Goal: Information Seeking & Learning: Learn about a topic

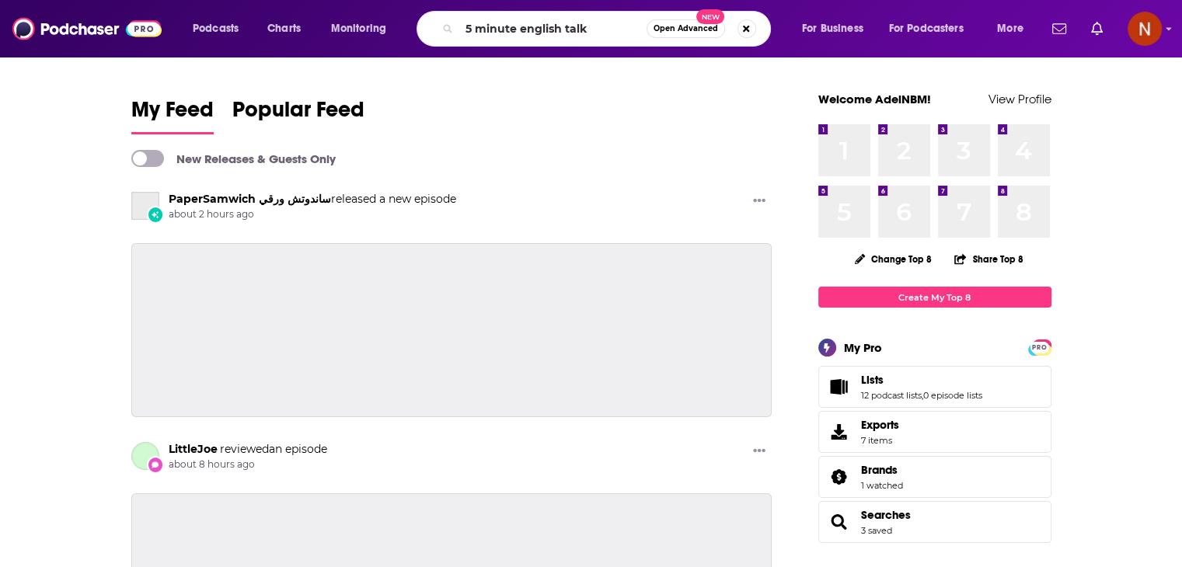
type input "5 minute english talk"
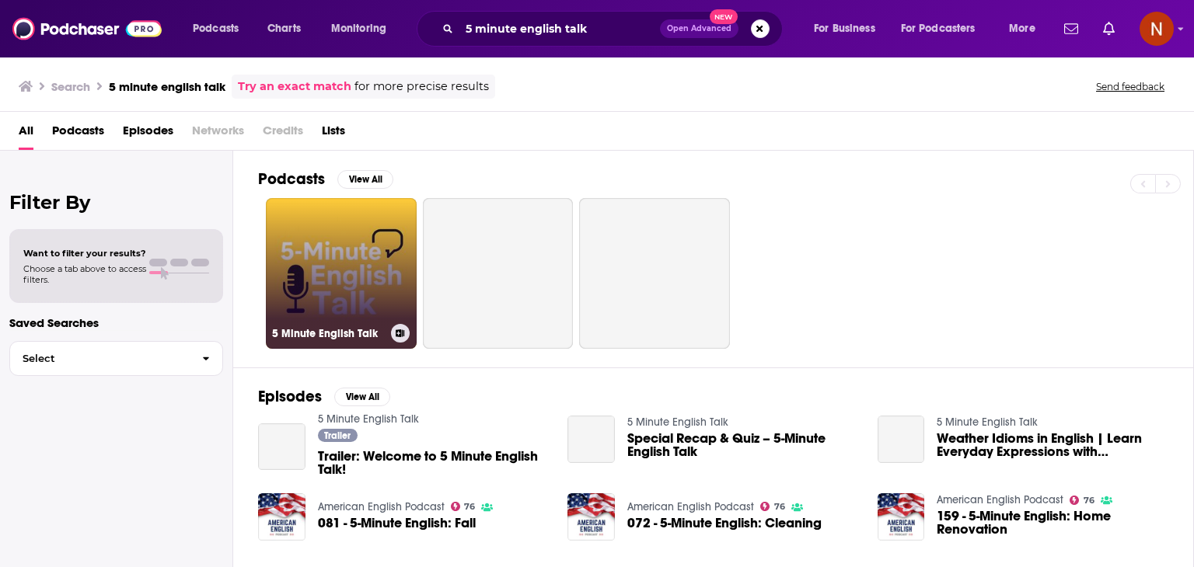
click at [333, 228] on link "5 Minute English Talk" at bounding box center [341, 273] width 151 height 151
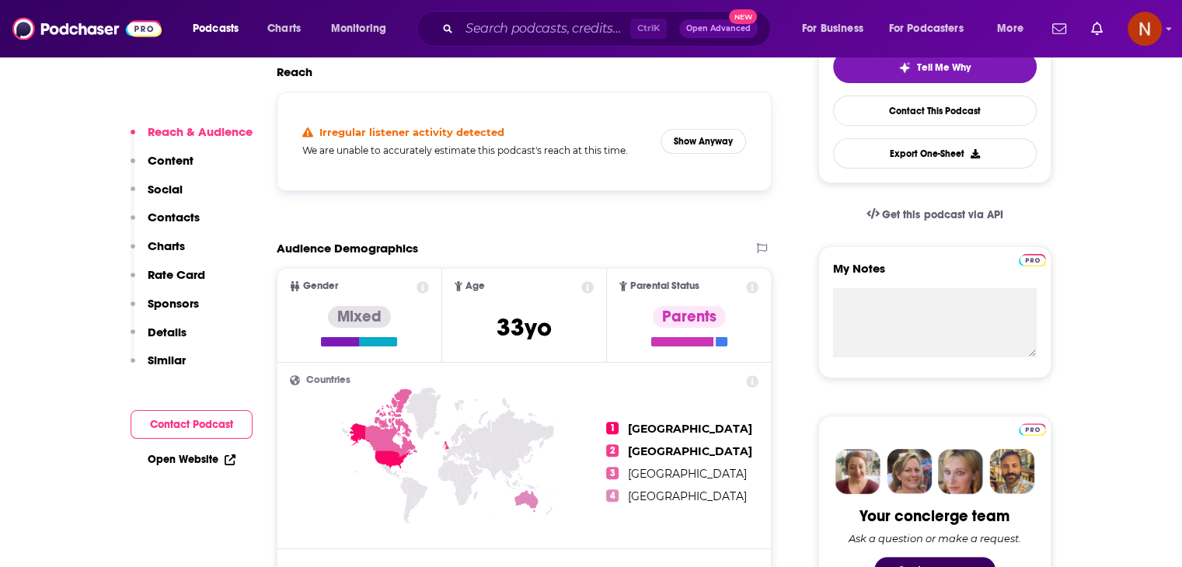
scroll to position [305, 0]
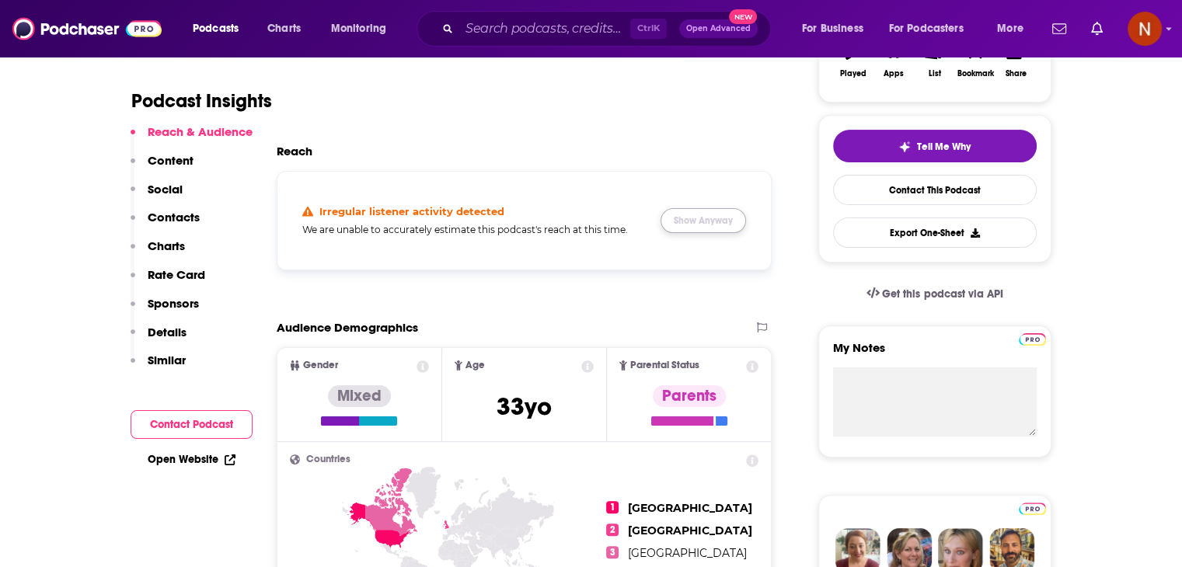
click at [717, 228] on button "Show Anyway" at bounding box center [703, 220] width 85 height 25
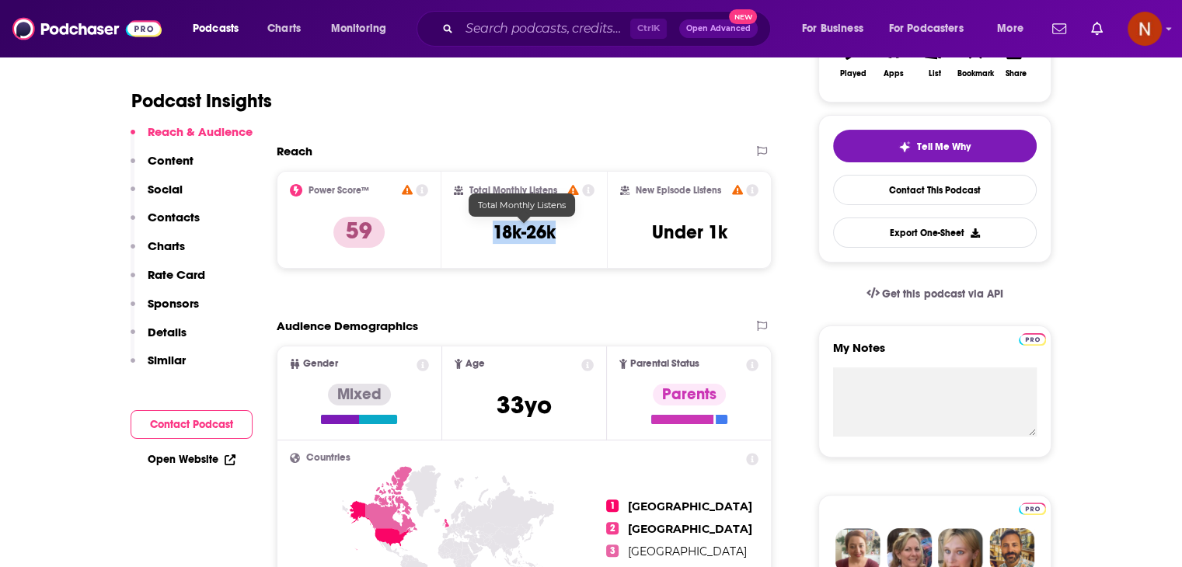
drag, startPoint x: 479, startPoint y: 228, endPoint x: 588, endPoint y: 235, distance: 109.0
click at [588, 235] on div "Total Monthly Listens 18k-26k" at bounding box center [524, 220] width 141 height 72
click at [518, 239] on h3 "18k-26k" at bounding box center [524, 232] width 63 height 23
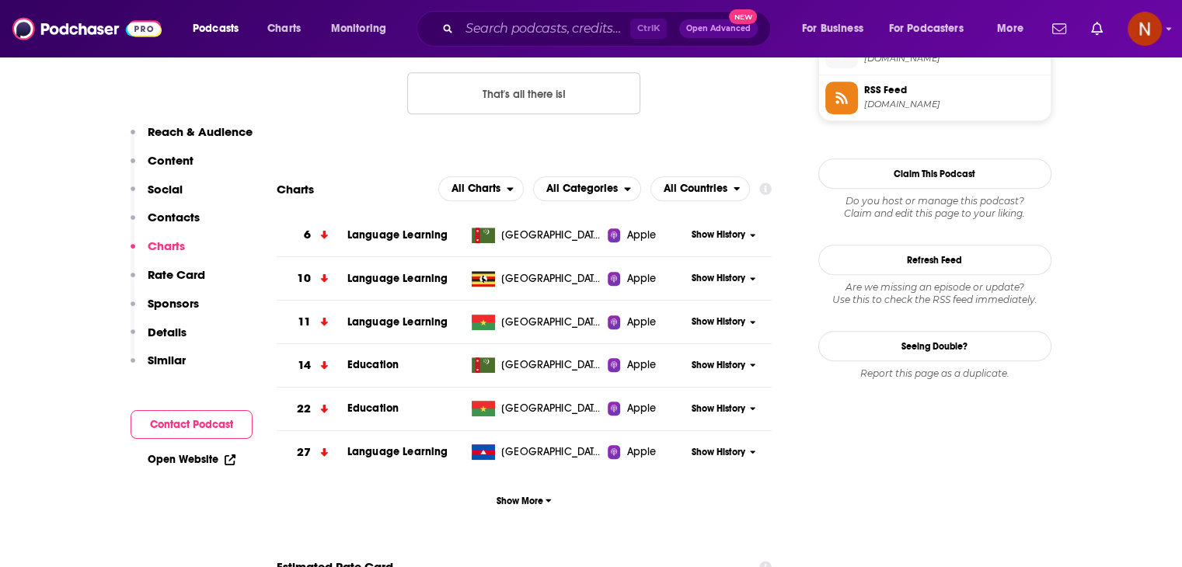
scroll to position [1331, 0]
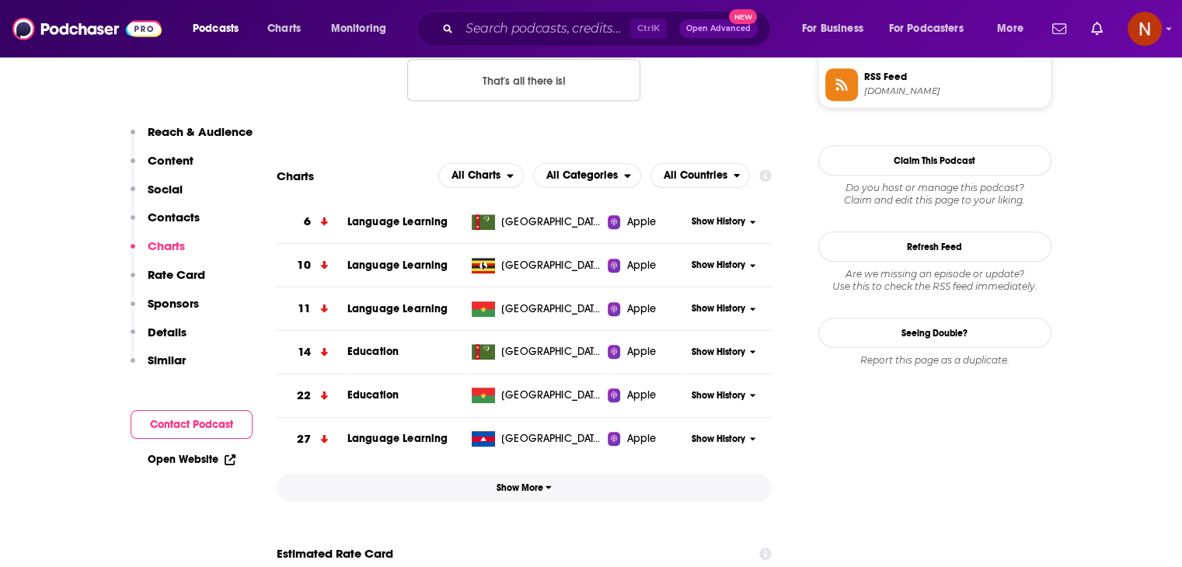
click at [528, 488] on span "Show More" at bounding box center [524, 488] width 55 height 11
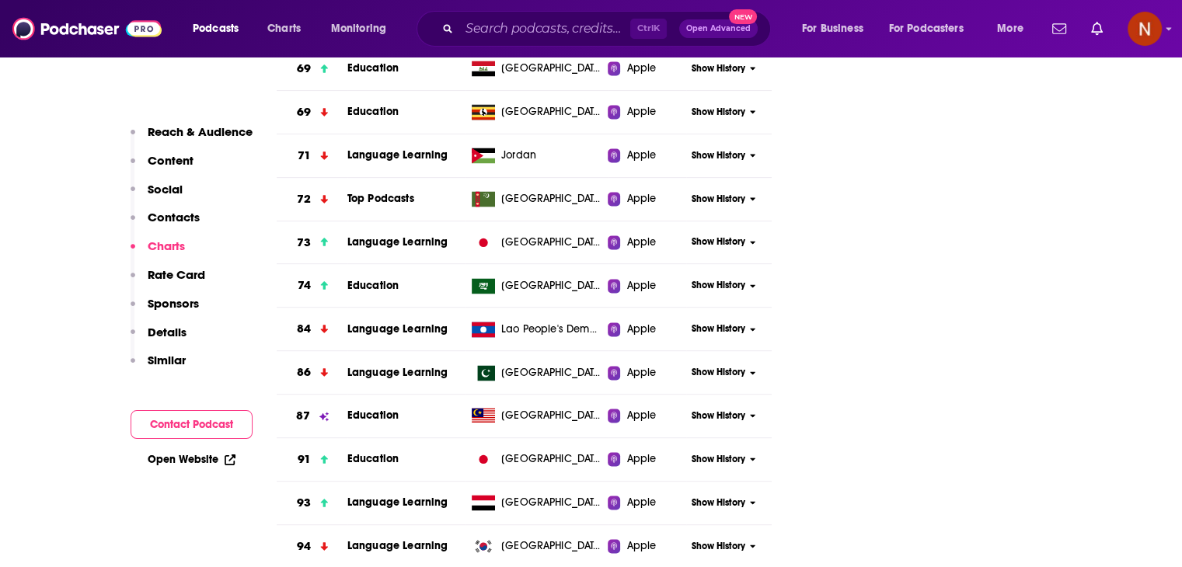
scroll to position [3606, 0]
